Goal: Task Accomplishment & Management: Complete application form

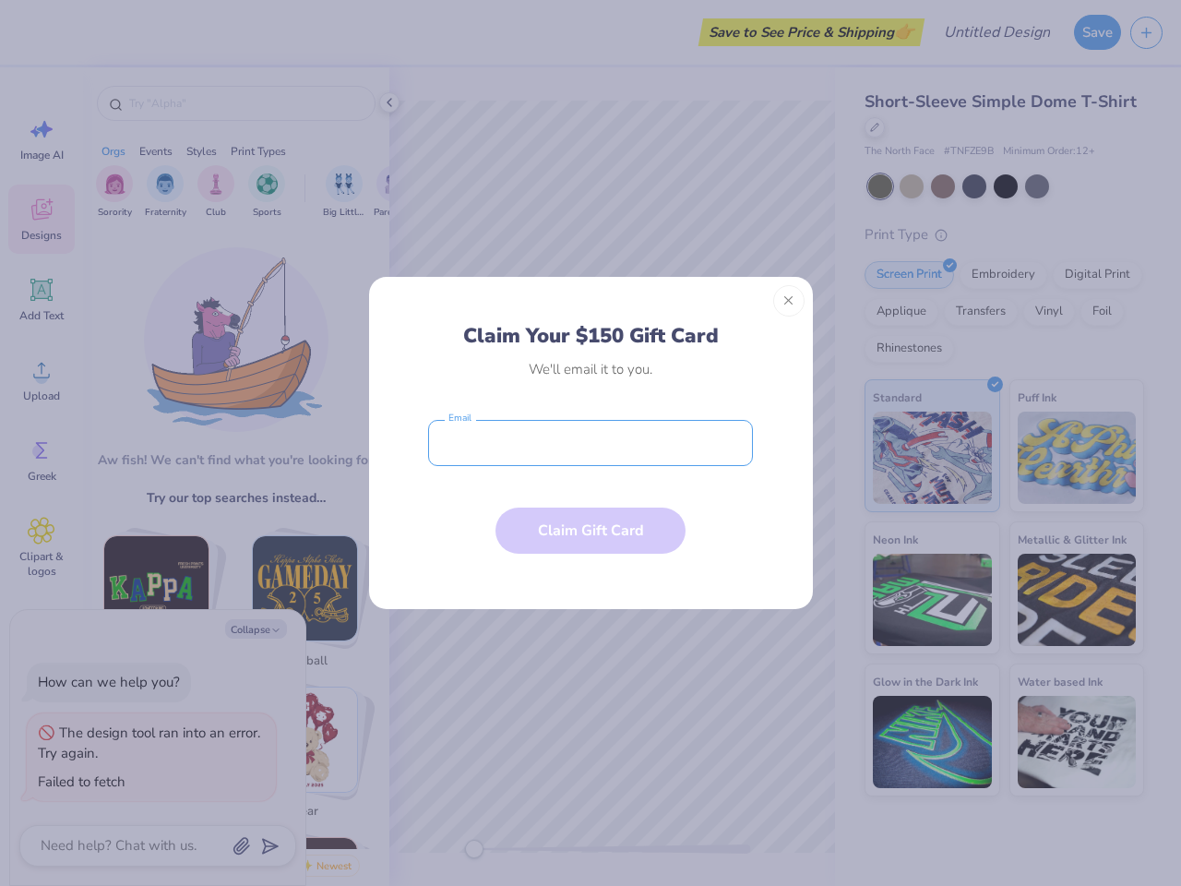
type textarea "x"
click at [590, 443] on input "email" at bounding box center [590, 443] width 325 height 46
click at [789, 301] on button "Close" at bounding box center [788, 300] width 31 height 31
